Goal: Task Accomplishment & Management: Manage account settings

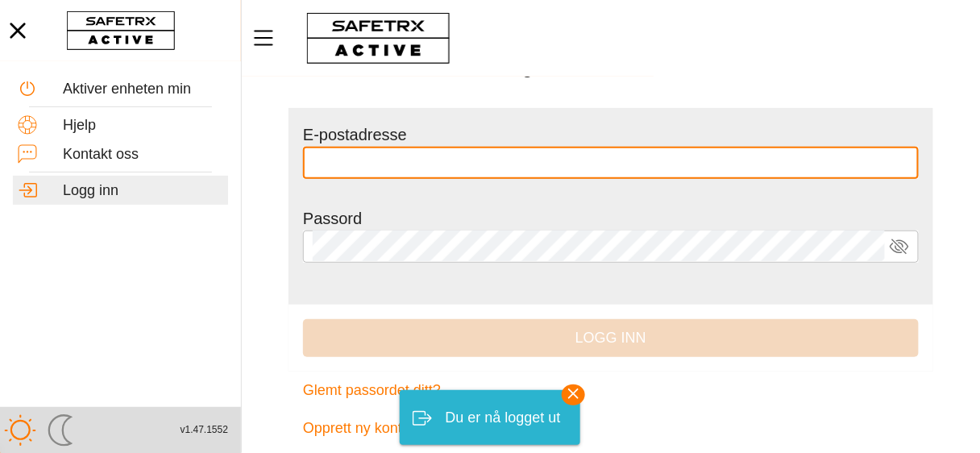
scroll to position [103, 0]
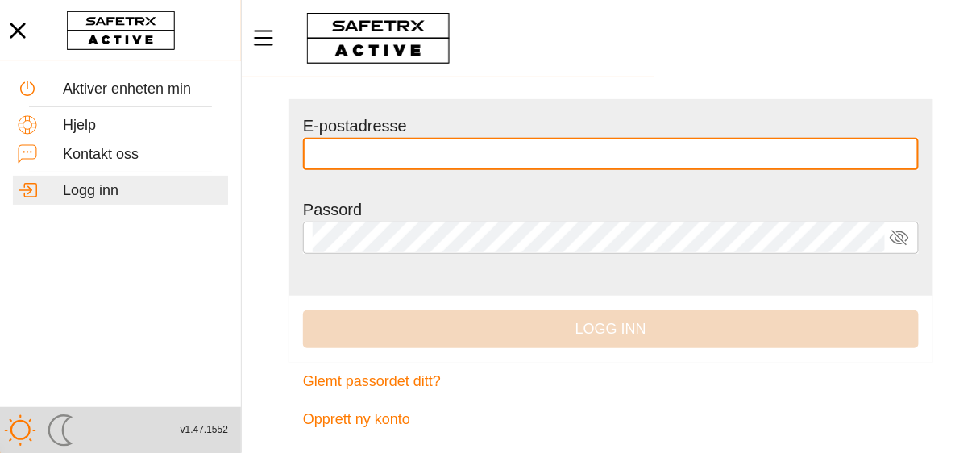
type input "**********"
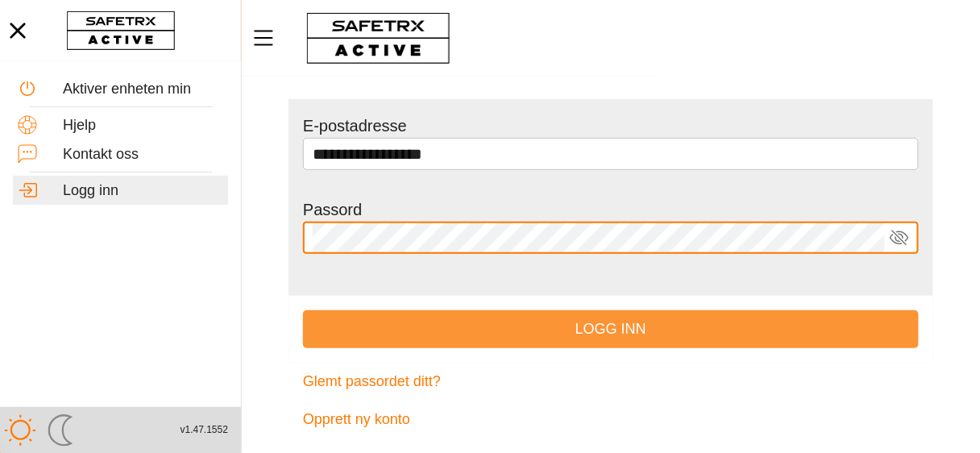
click at [629, 333] on font "Logg inn" at bounding box center [610, 329] width 71 height 16
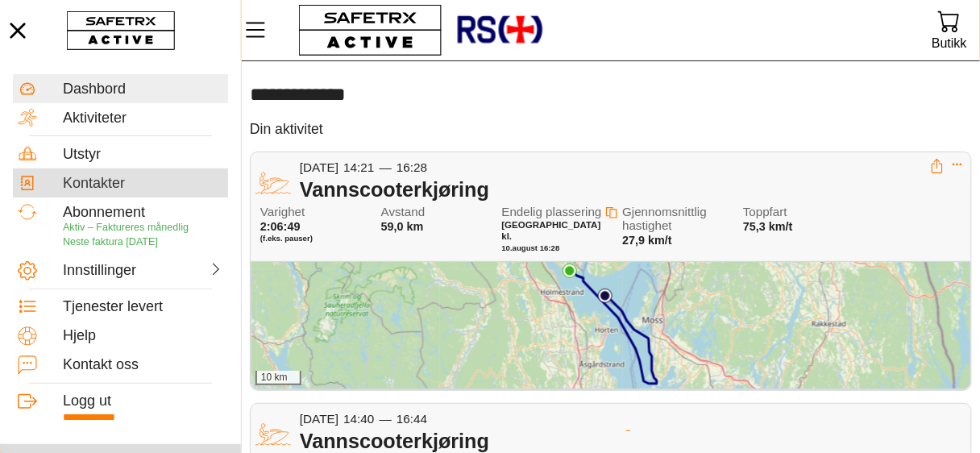
click at [119, 185] on font "Kontakter" at bounding box center [94, 183] width 62 height 16
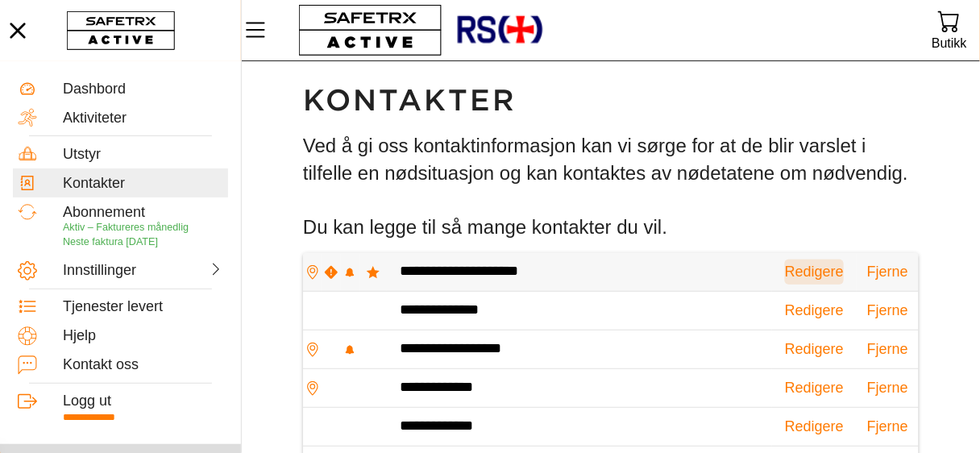
click at [785, 270] on font "Redigere" at bounding box center [814, 272] width 59 height 16
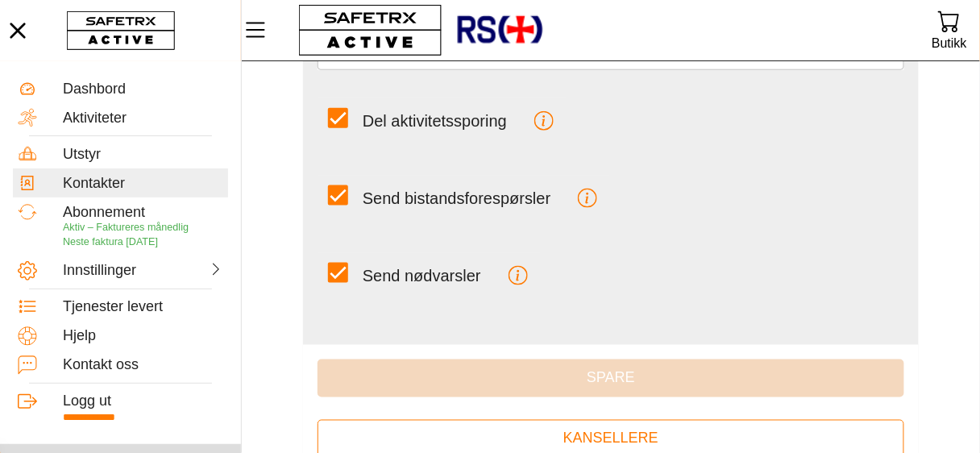
scroll to position [425, 0]
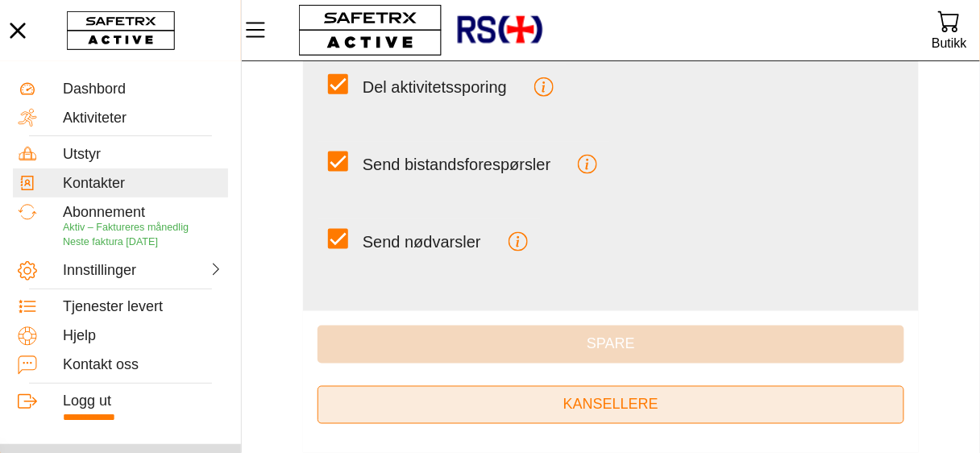
click at [635, 406] on font "Kansellere" at bounding box center [610, 404] width 95 height 16
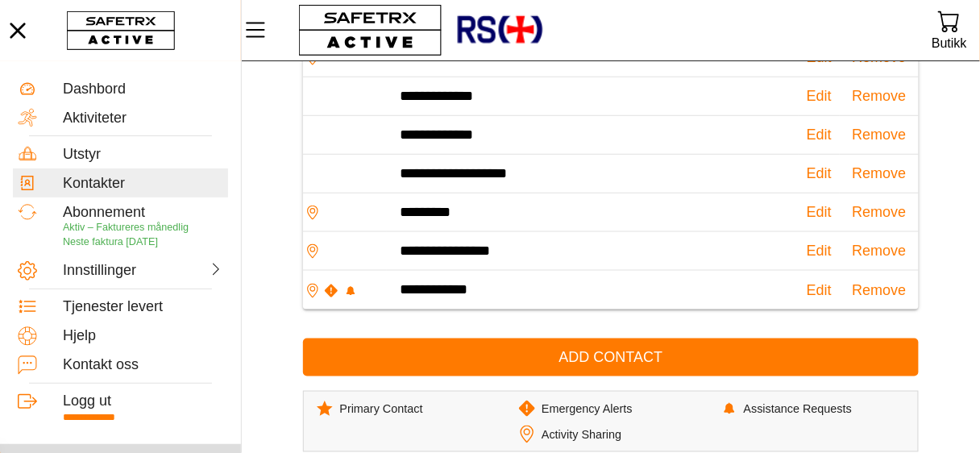
scroll to position [329, 0]
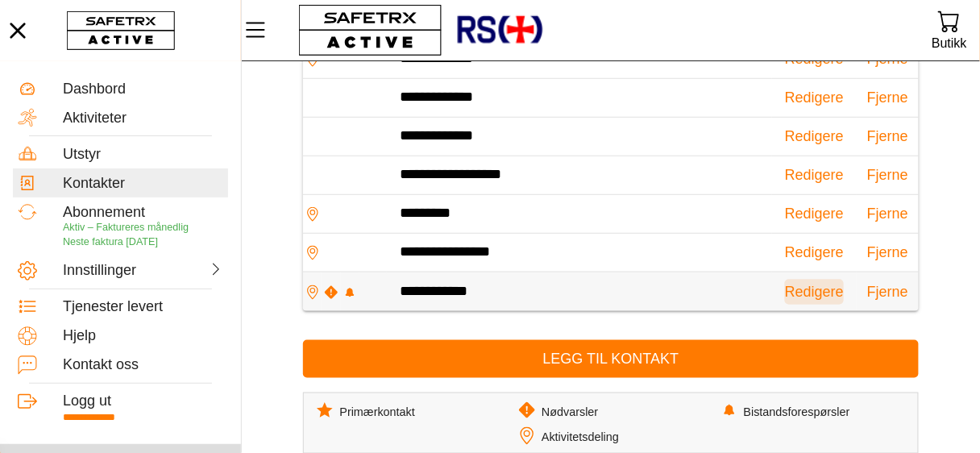
click at [785, 292] on font "Redigere" at bounding box center [814, 292] width 59 height 16
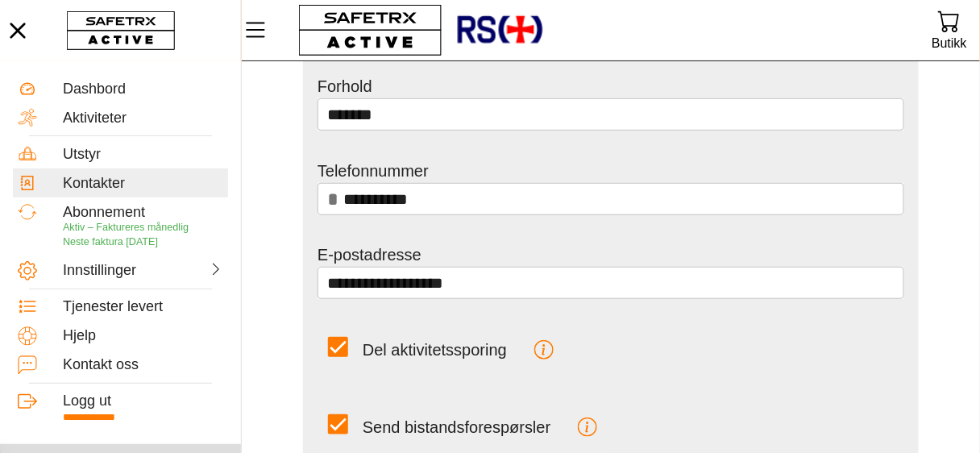
scroll to position [279, 0]
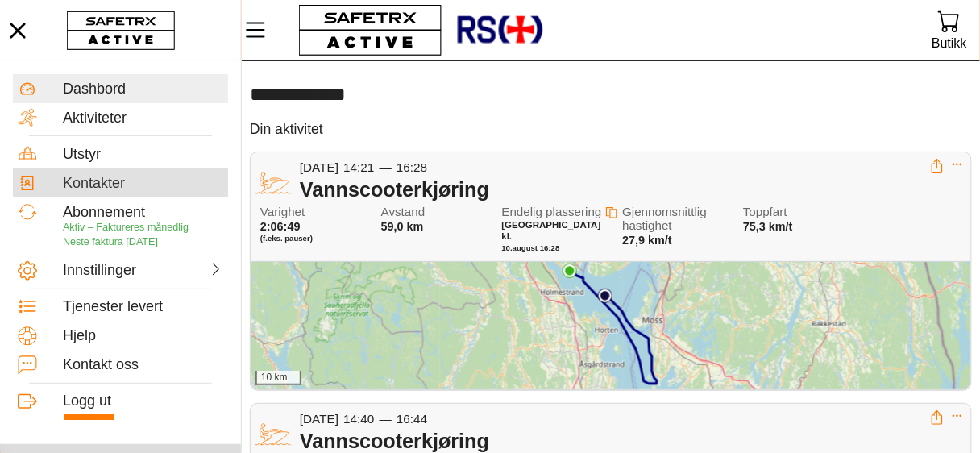
click at [122, 189] on font "Kontakter" at bounding box center [94, 183] width 62 height 16
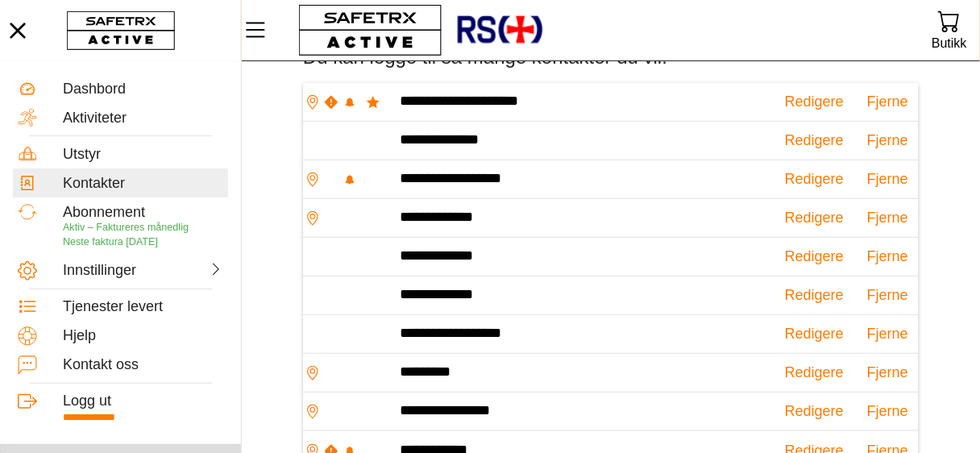
scroll to position [193, 0]
